Goal: Information Seeking & Learning: Learn about a topic

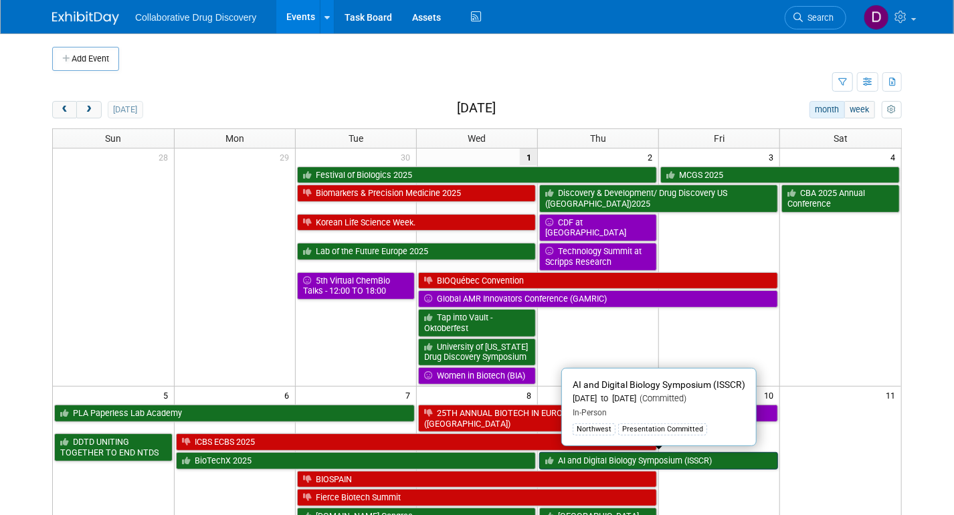
click at [618, 461] on link "AI and Digital Biology Symposium (ISSCR)" at bounding box center [658, 460] width 239 height 17
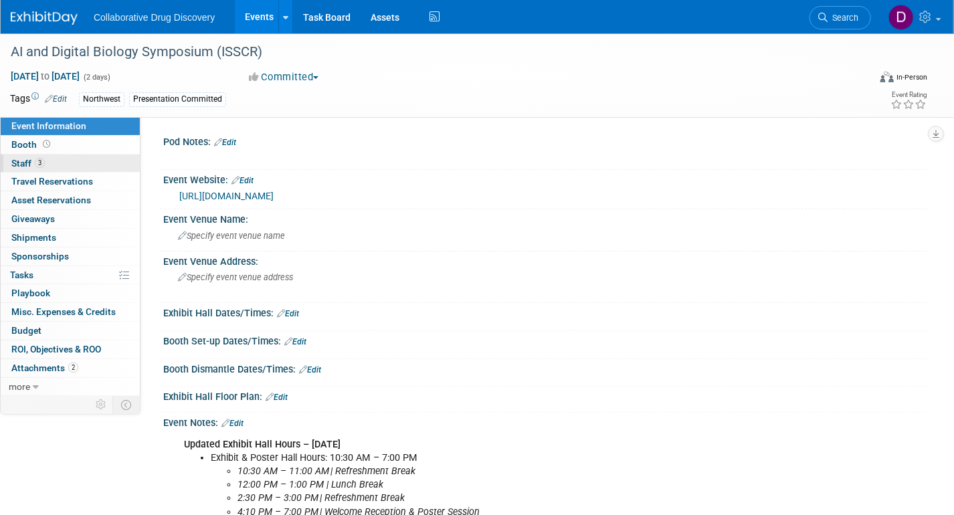
click at [49, 162] on link "3 Staff 3" at bounding box center [70, 164] width 139 height 18
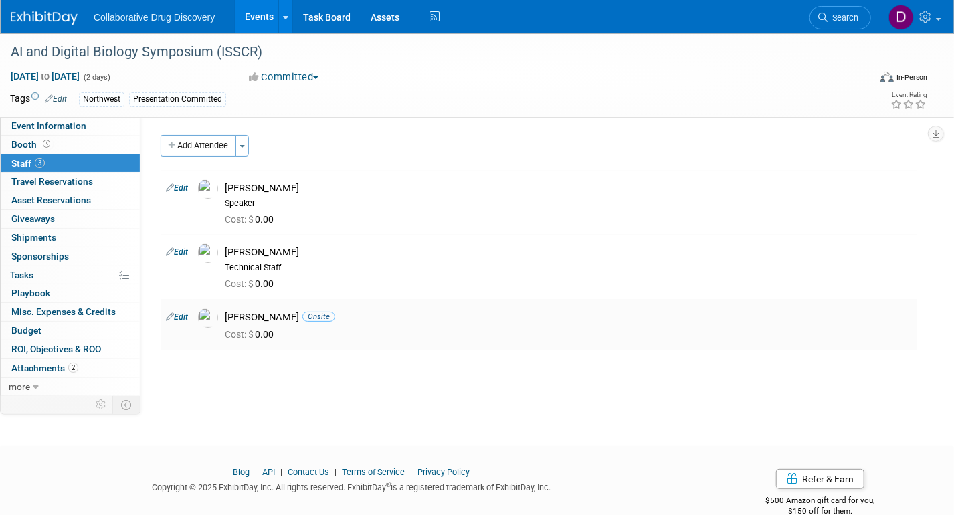
click at [266, 320] on div "Phuong Tran Onsite" at bounding box center [568, 317] width 687 height 13
click at [74, 128] on span "Event Information" at bounding box center [48, 125] width 75 height 11
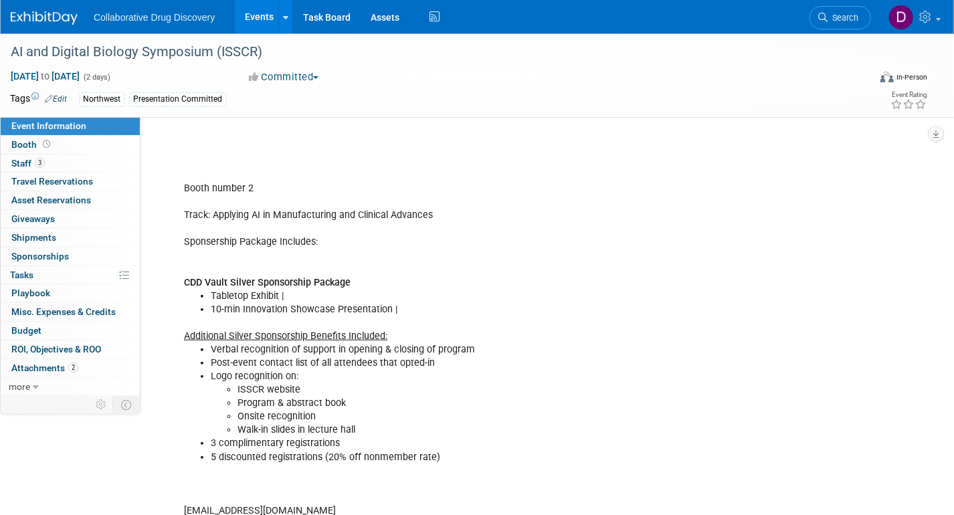
scroll to position [520, 0]
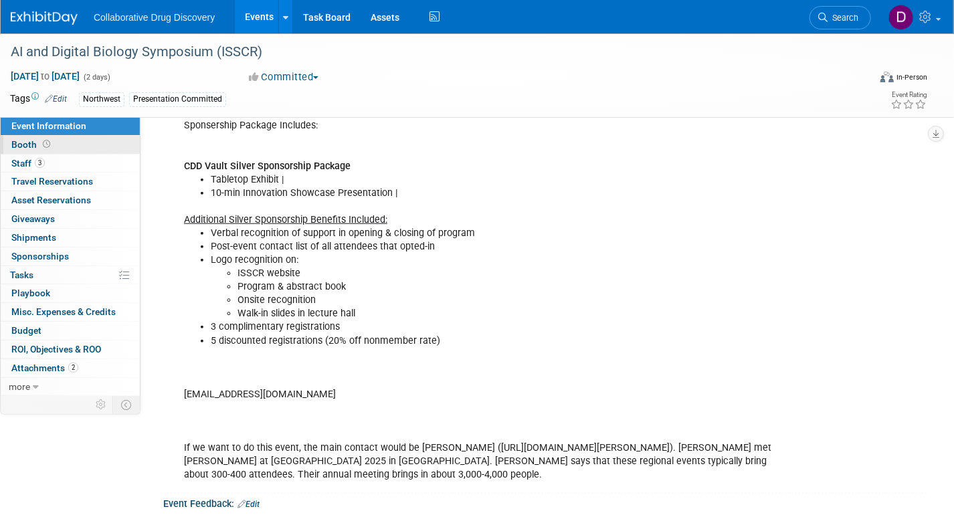
click at [56, 140] on link "Booth" at bounding box center [70, 145] width 139 height 18
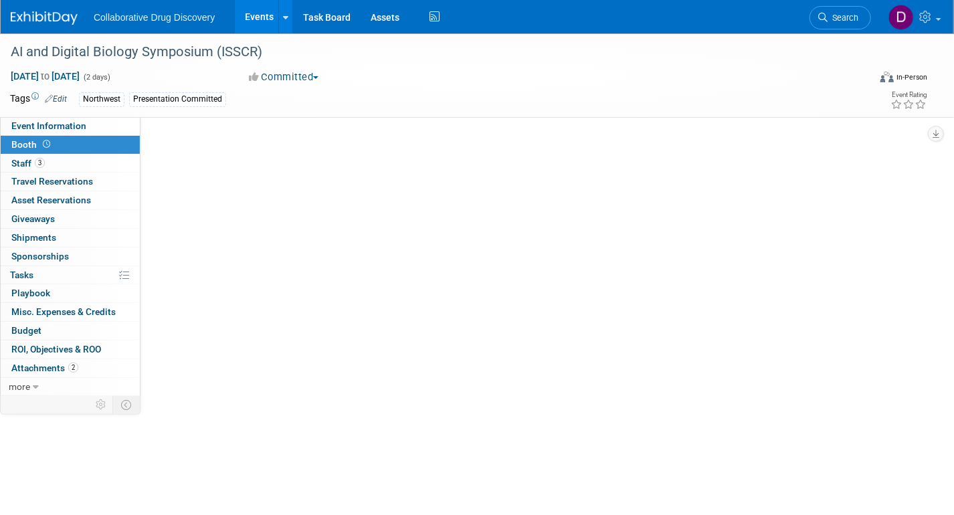
scroll to position [0, 0]
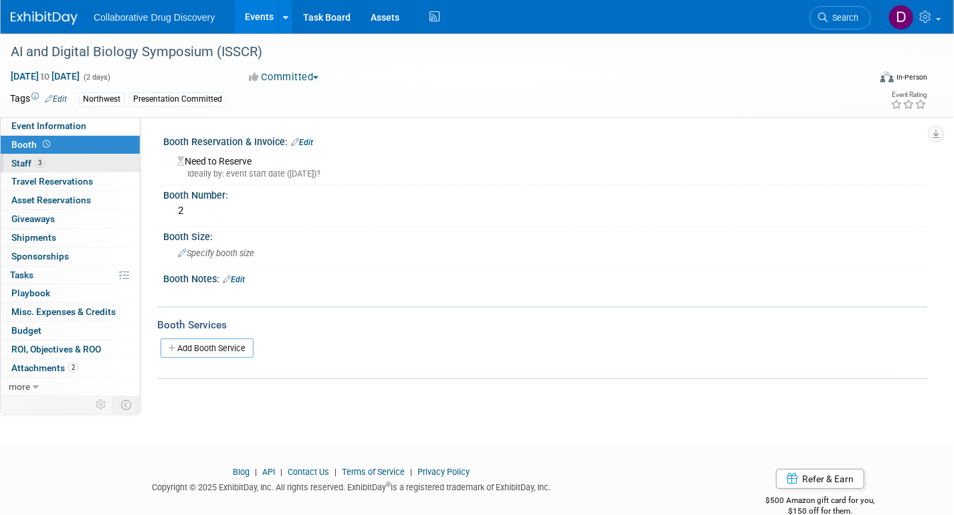
click at [52, 157] on link "3 Staff 3" at bounding box center [70, 164] width 139 height 18
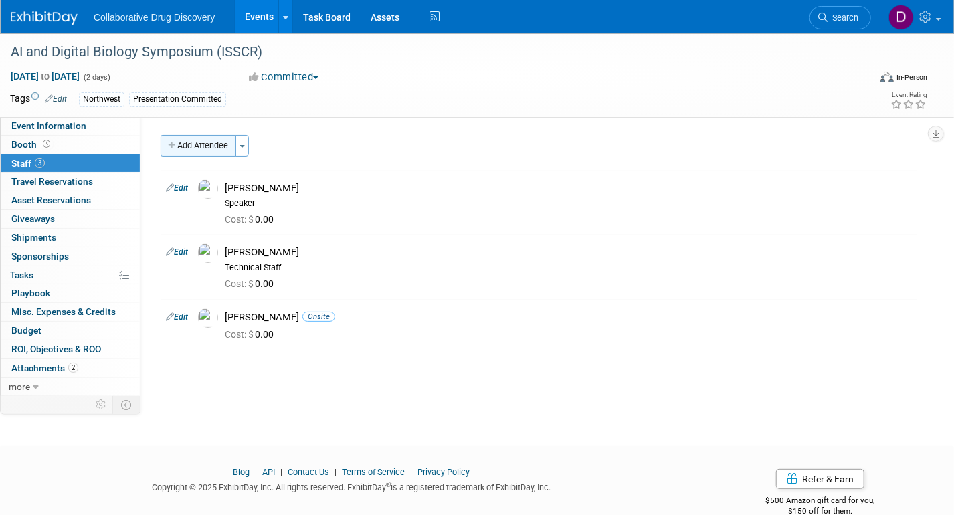
click at [210, 150] on button "Add Attendee" at bounding box center [199, 145] width 76 height 21
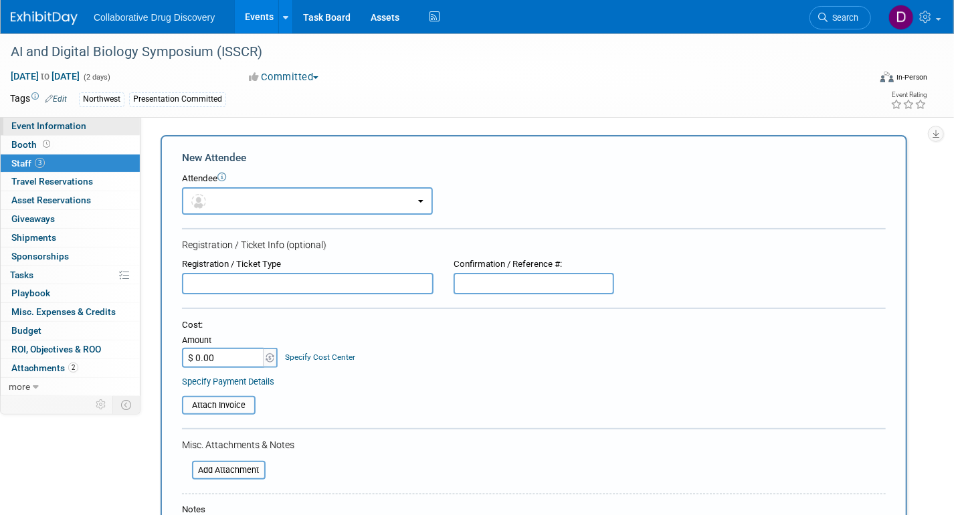
click at [88, 128] on link "Event Information" at bounding box center [70, 126] width 139 height 18
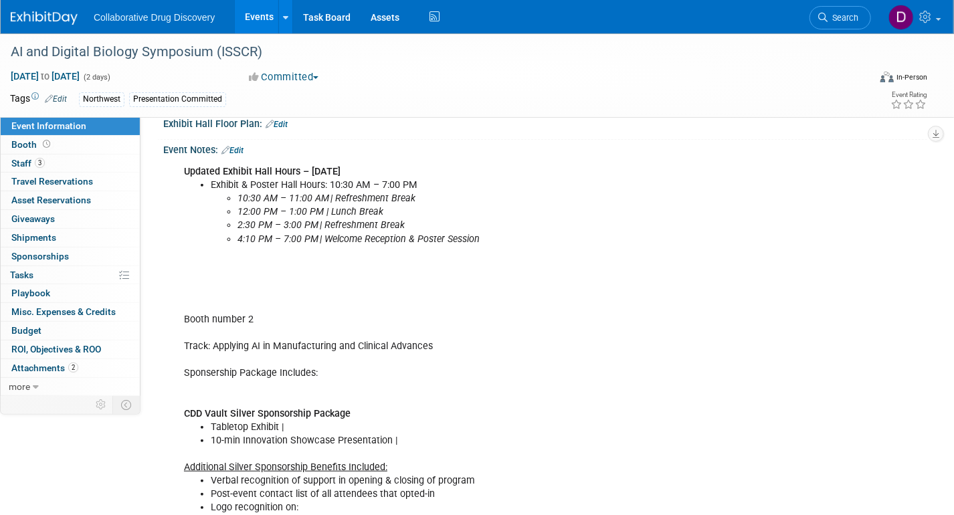
scroll to position [414, 0]
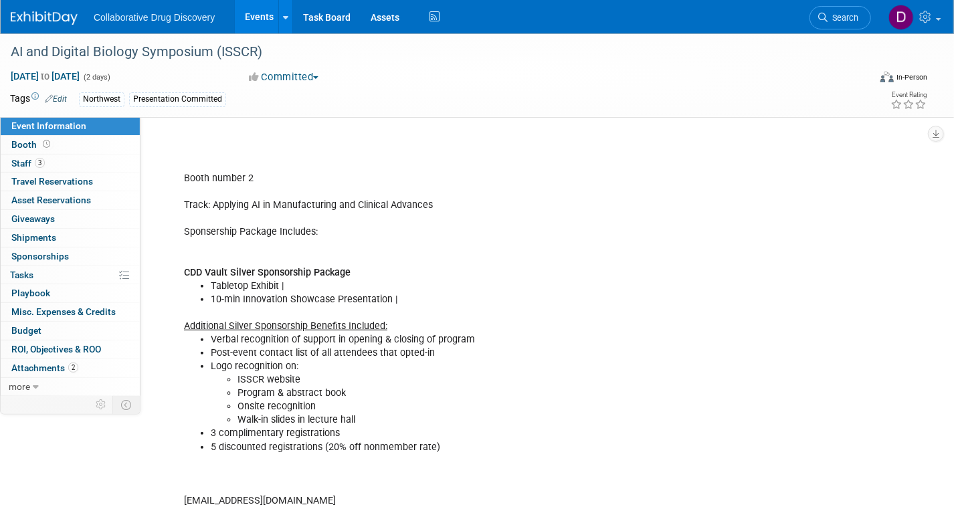
click at [50, 21] on img at bounding box center [44, 17] width 67 height 13
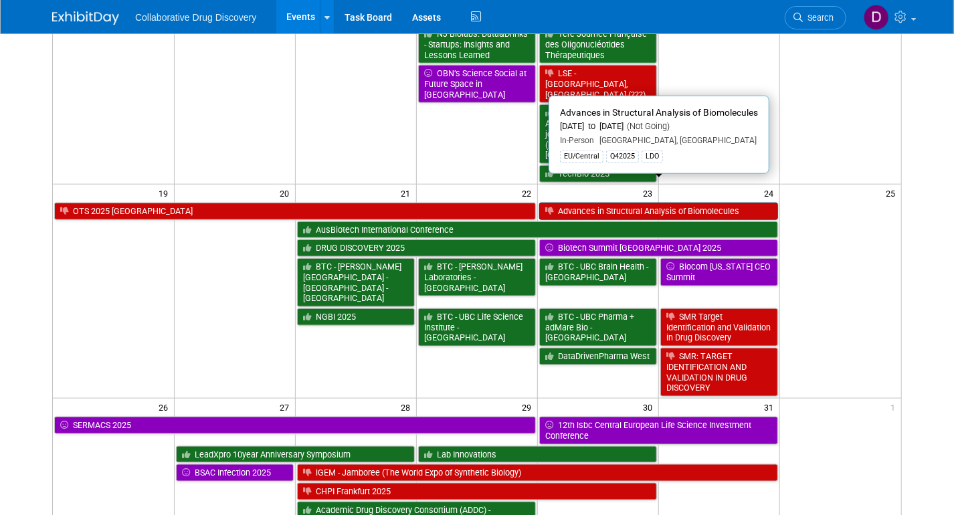
scroll to position [682, 0]
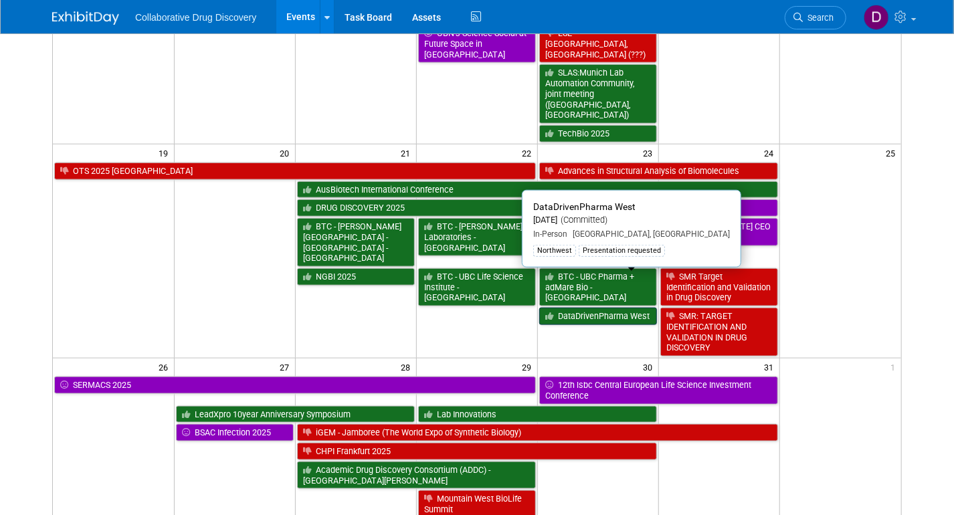
click at [569, 308] on link "DataDrivenPharma West" at bounding box center [598, 316] width 118 height 17
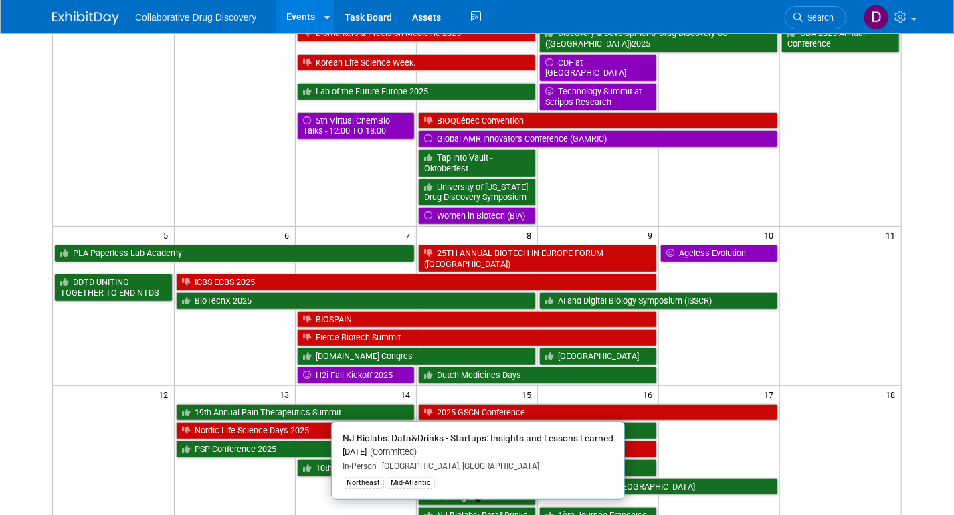
scroll to position [0, 0]
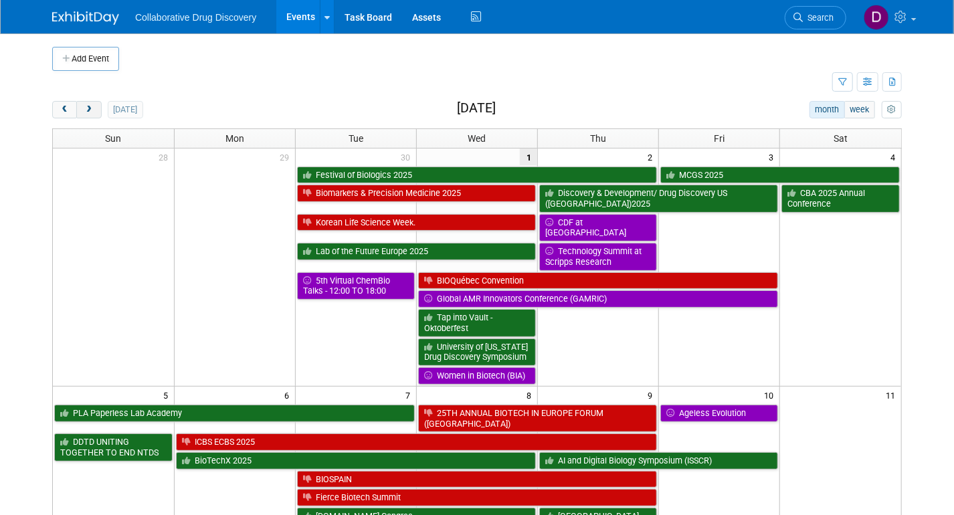
click at [93, 113] on span "next" at bounding box center [89, 110] width 10 height 9
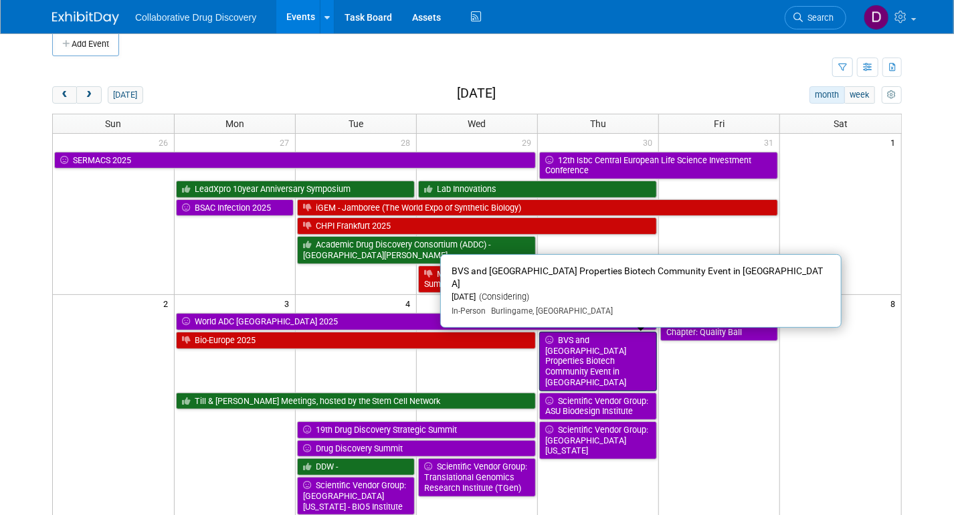
scroll to position [45, 0]
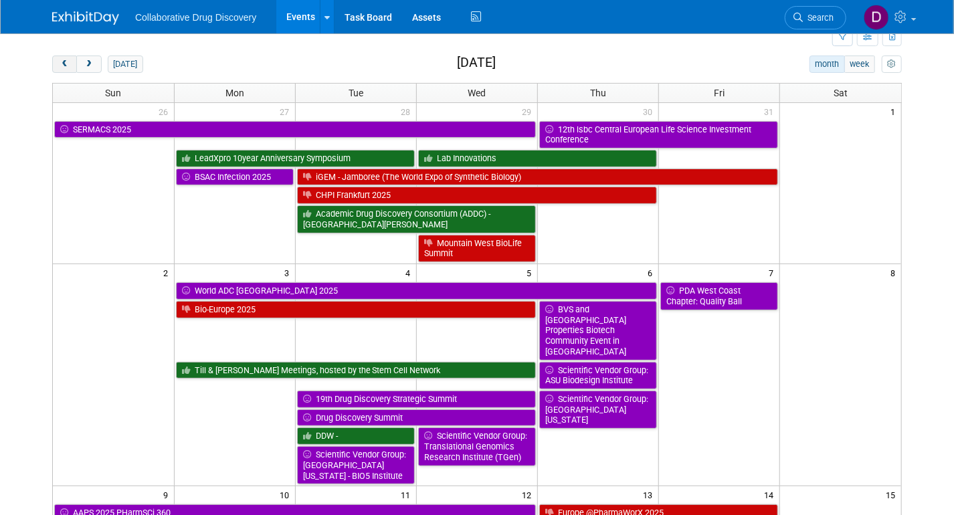
click at [70, 67] on button "prev" at bounding box center [64, 64] width 25 height 17
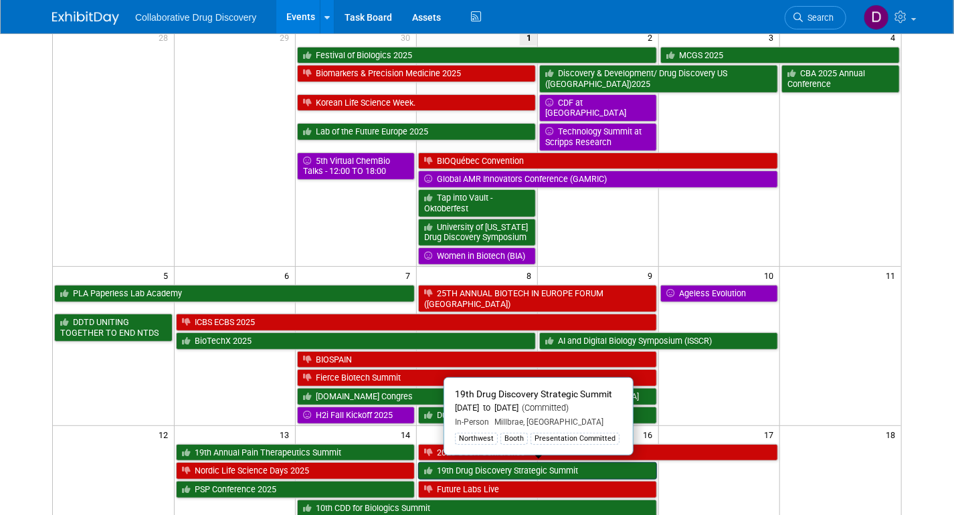
scroll to position [135, 0]
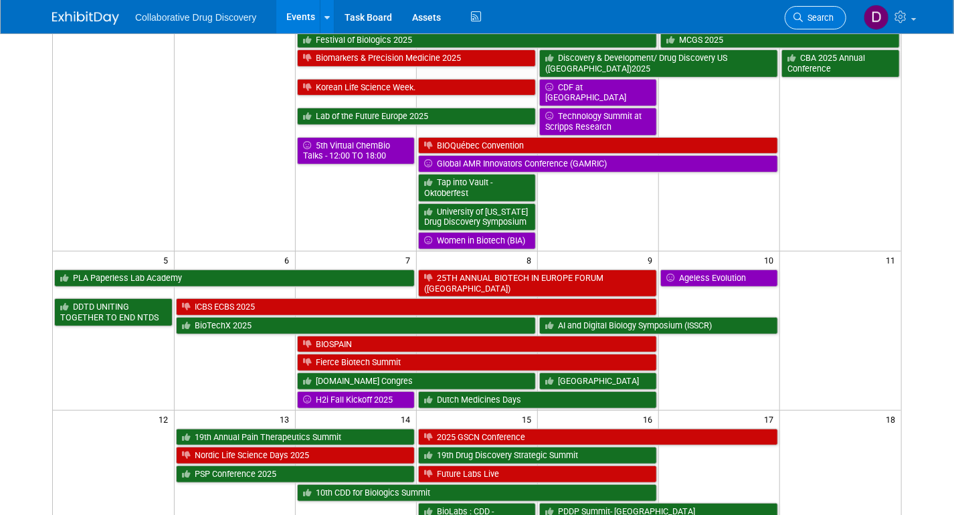
click at [828, 11] on link "Search" at bounding box center [816, 17] width 62 height 23
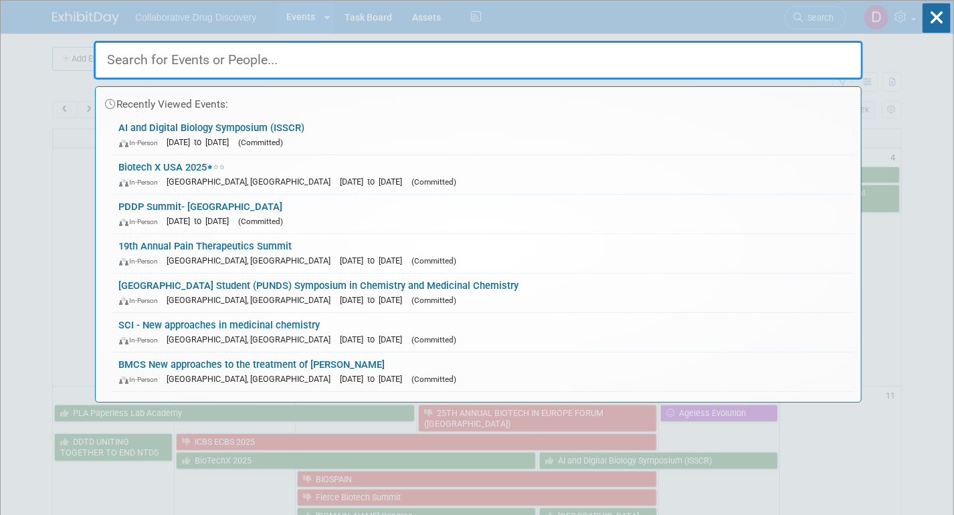
type input "u"
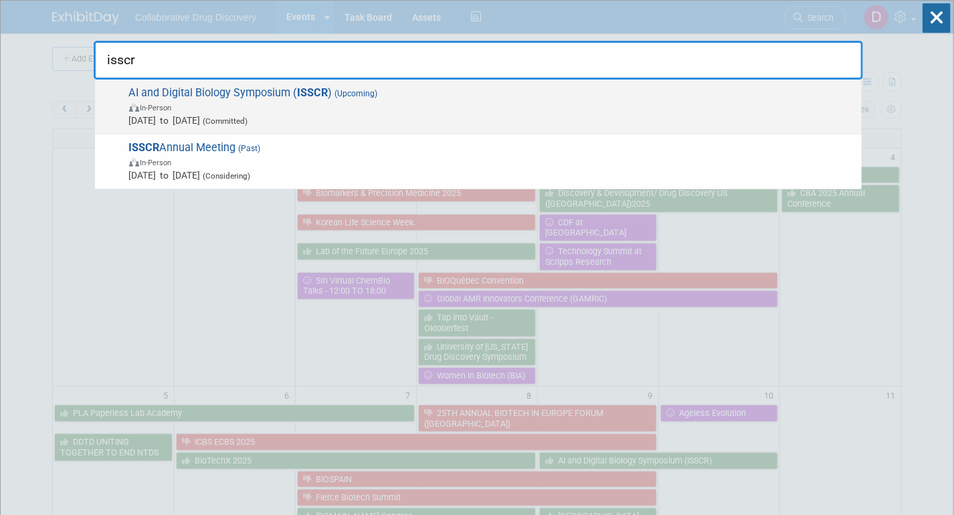
type input "isscr"
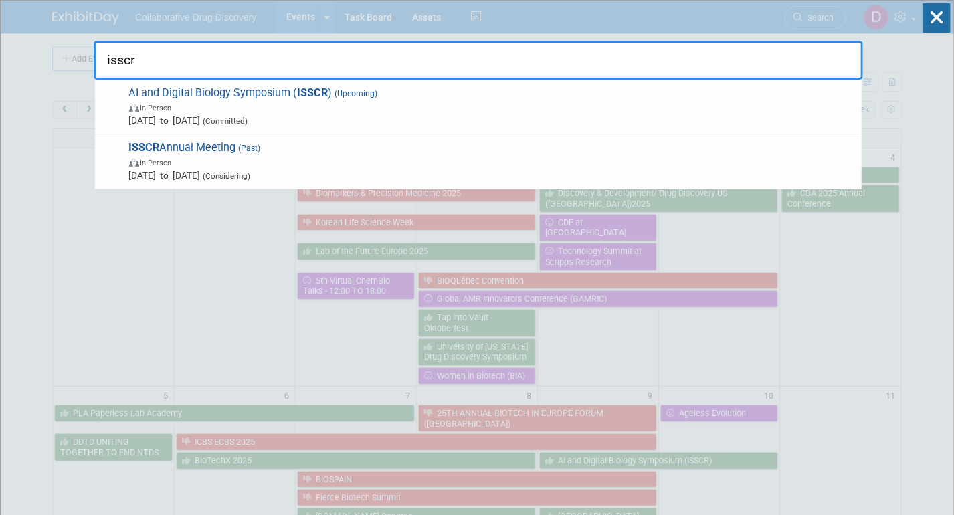
click at [403, 96] on span "AI and Digital Biology Symposium ( ISSCR ) (Upcoming) In-Person Oct 9, 2025 to …" at bounding box center [490, 106] width 730 height 41
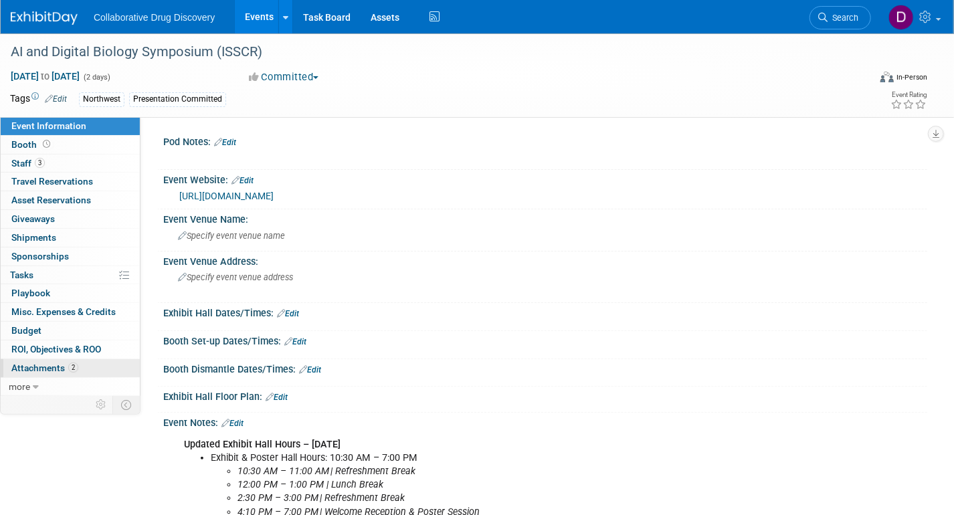
click at [80, 367] on link "2 Attachments 2" at bounding box center [70, 368] width 139 height 18
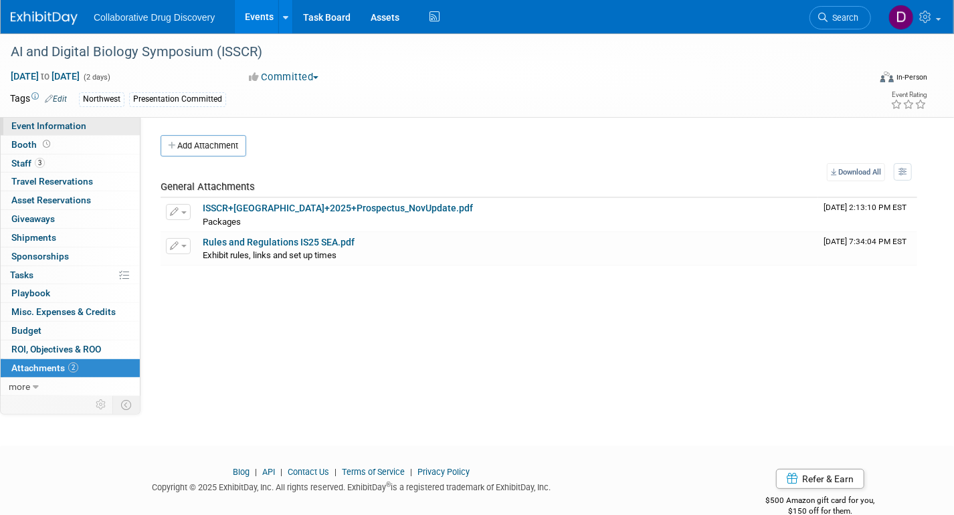
click at [53, 129] on span "Event Information" at bounding box center [48, 125] width 75 height 11
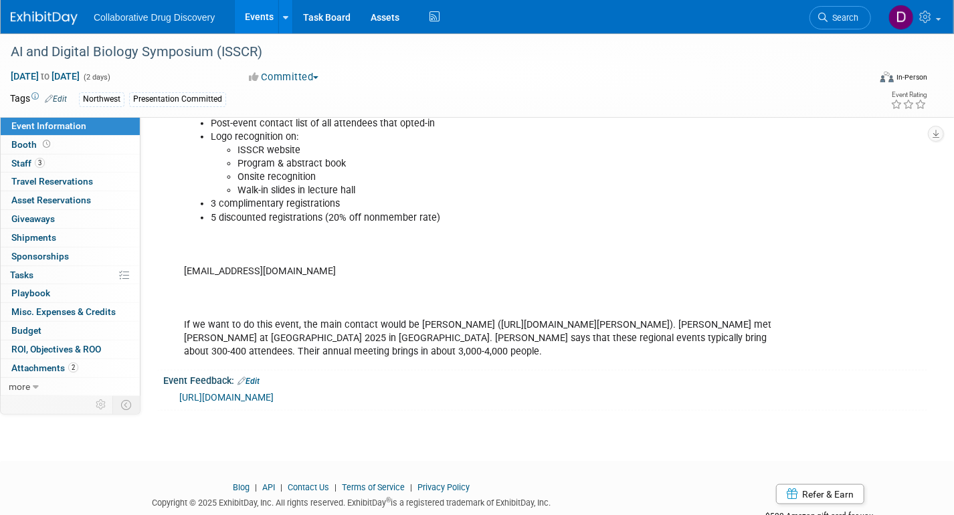
scroll to position [682, 0]
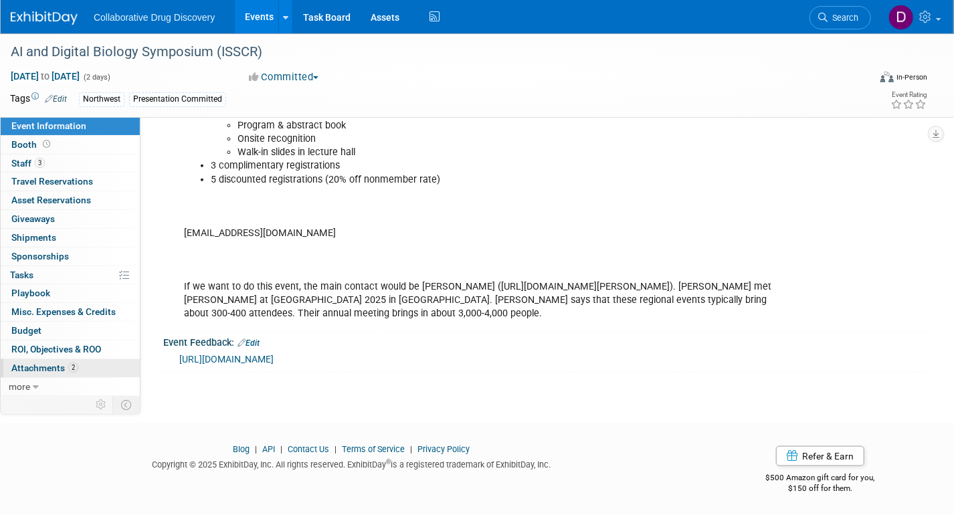
click at [53, 370] on span "Attachments 2" at bounding box center [44, 368] width 67 height 11
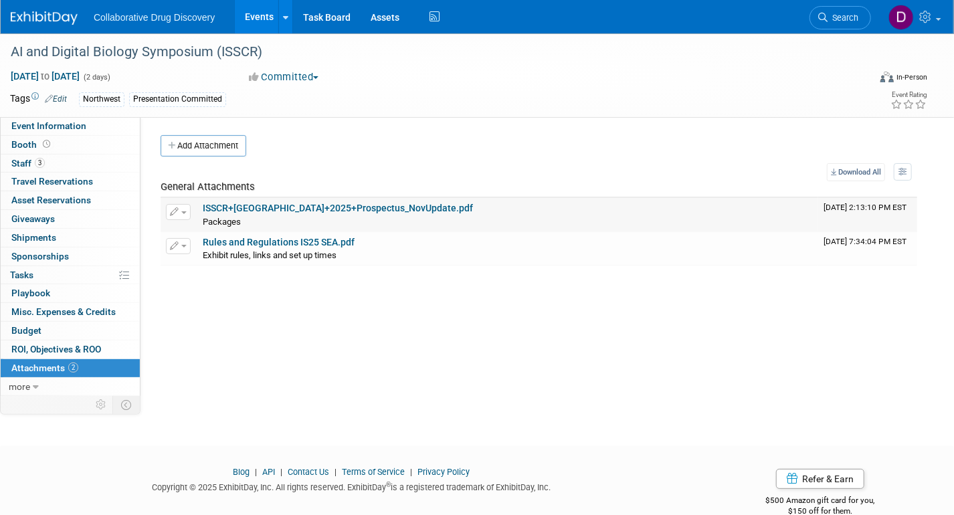
click at [330, 205] on link "ISSCR+Seattle+2025+Prospectus_NovUpdate.pdf" at bounding box center [338, 208] width 270 height 11
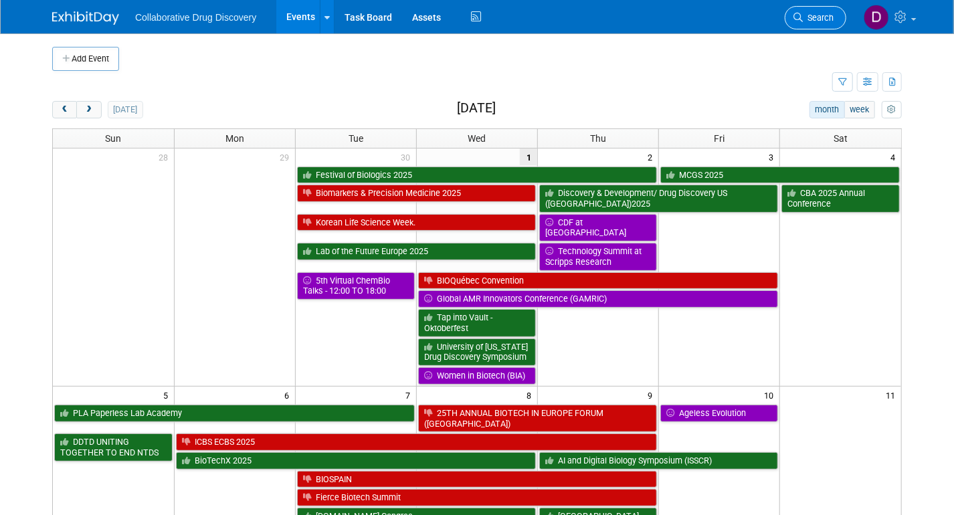
click at [825, 19] on span "Search" at bounding box center [818, 18] width 31 height 10
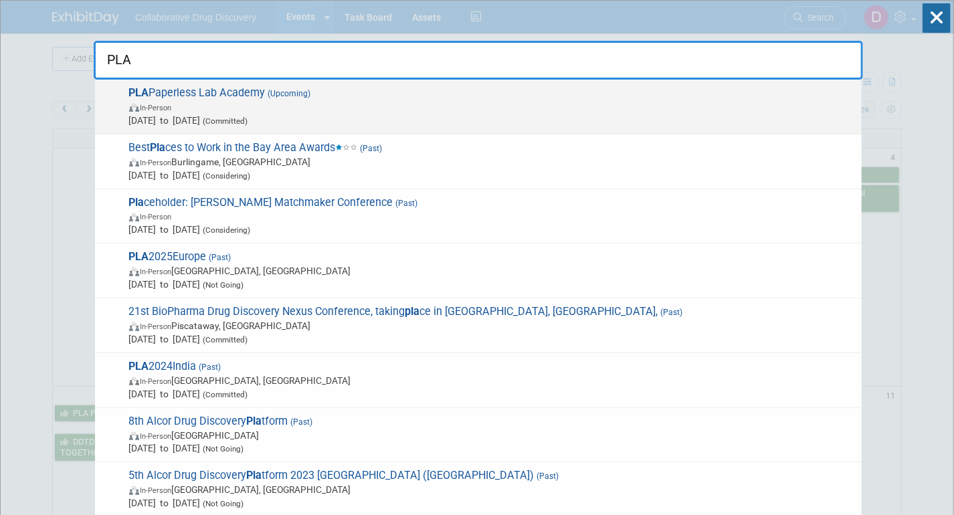
type input "PLA"
click at [246, 118] on span "(Committed)" at bounding box center [224, 120] width 47 height 9
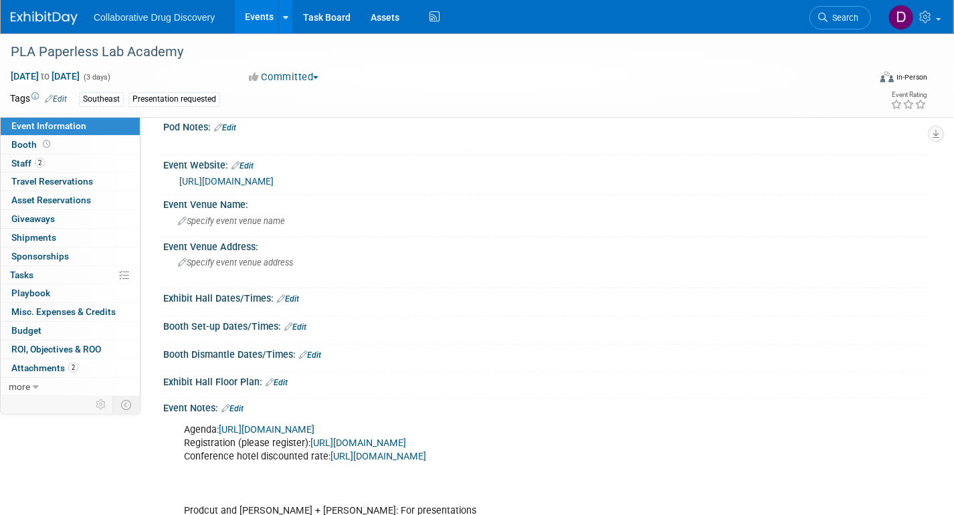
scroll to position [264, 0]
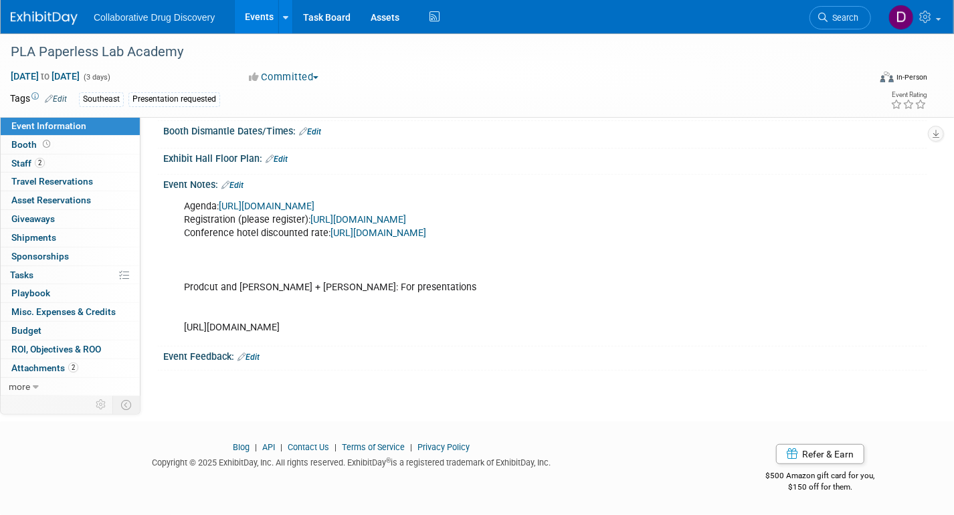
click at [337, 214] on link "[URL][DOMAIN_NAME]" at bounding box center [358, 219] width 96 height 11
